Goal: Navigation & Orientation: Find specific page/section

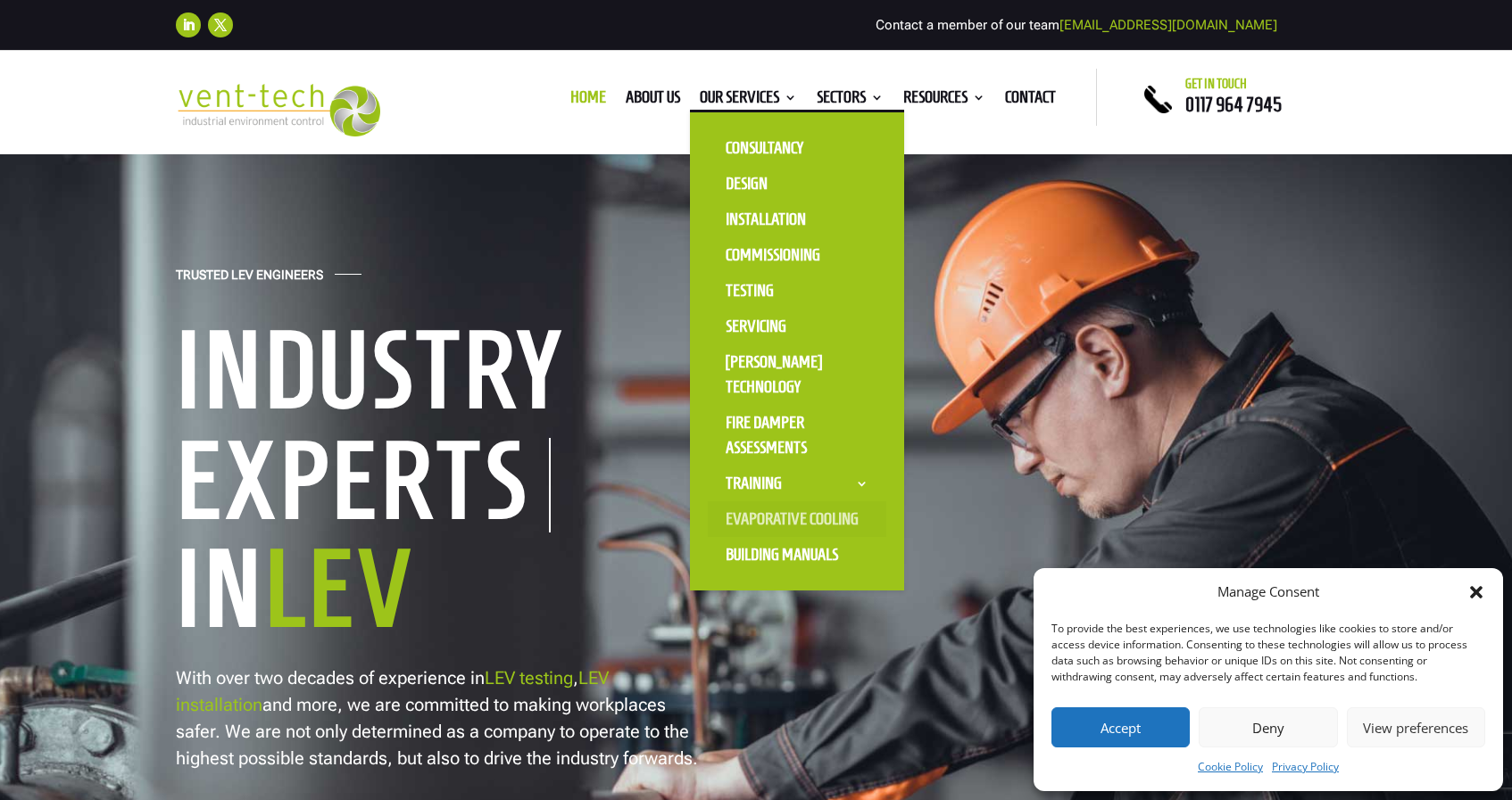
scroll to position [34, 0]
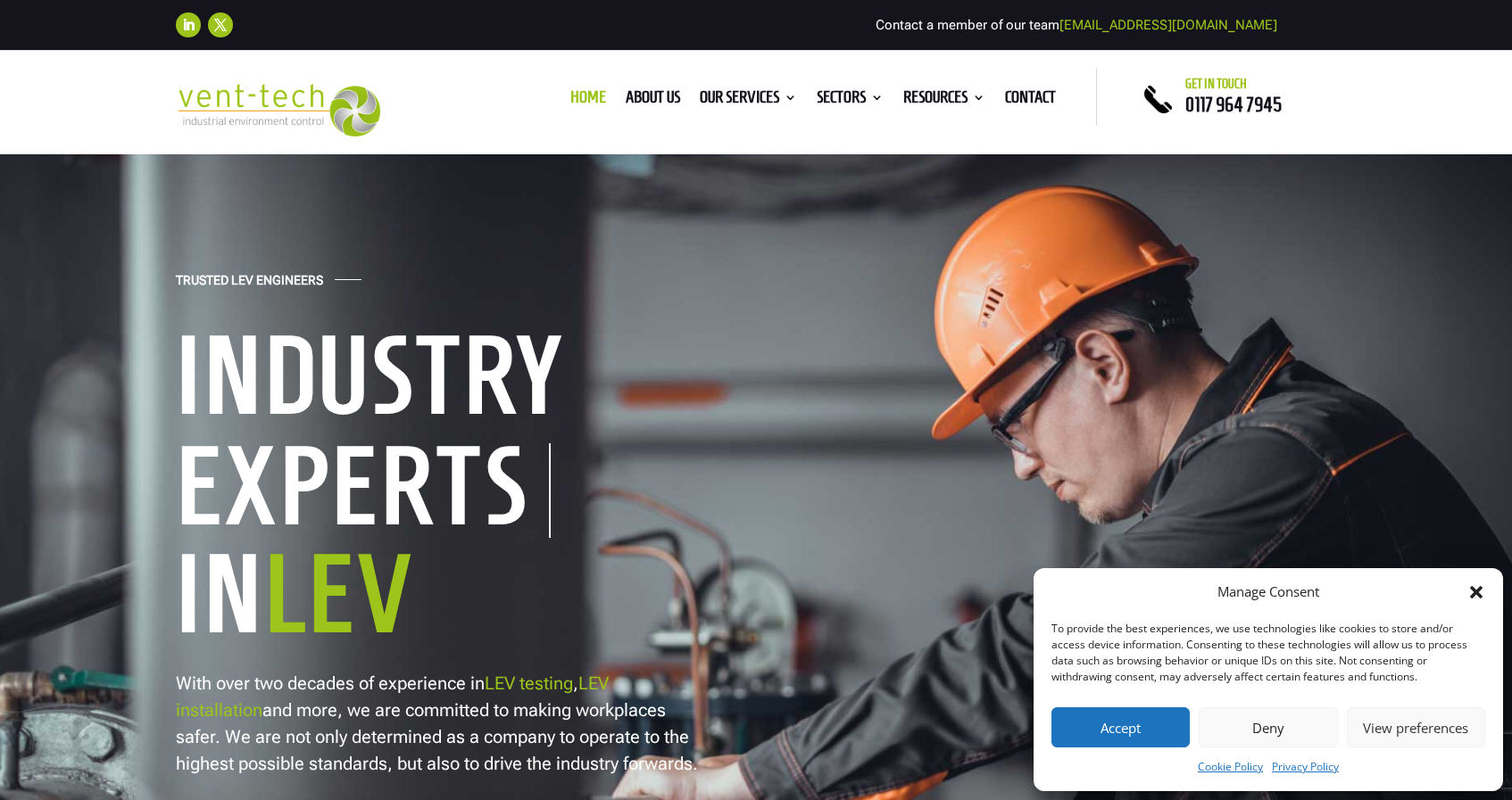
click at [1155, 734] on button "Accept" at bounding box center [1120, 727] width 138 height 40
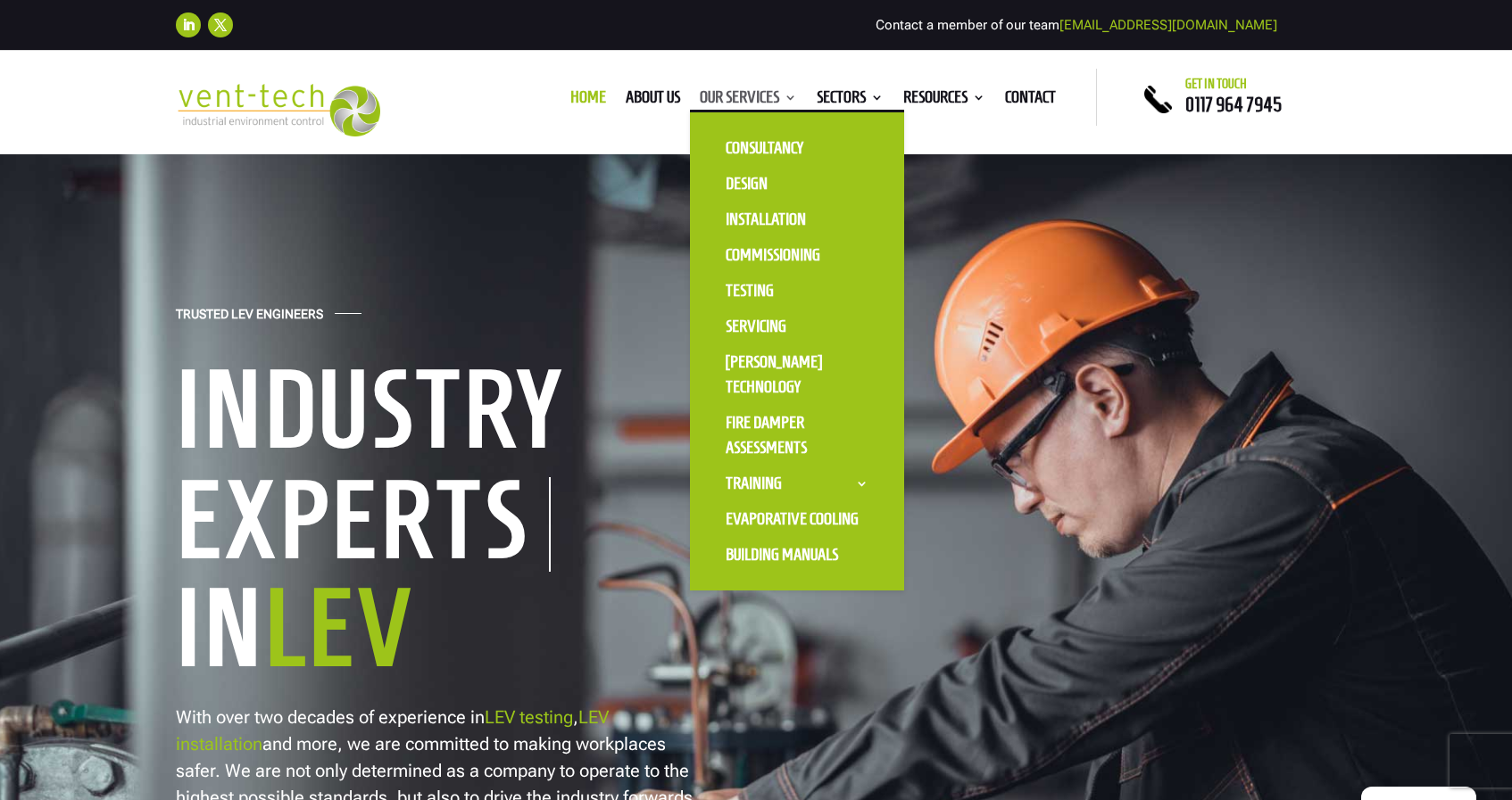
scroll to position [1, 0]
click at [755, 289] on link "Testing" at bounding box center [796, 291] width 179 height 36
